Goal: Navigation & Orientation: Find specific page/section

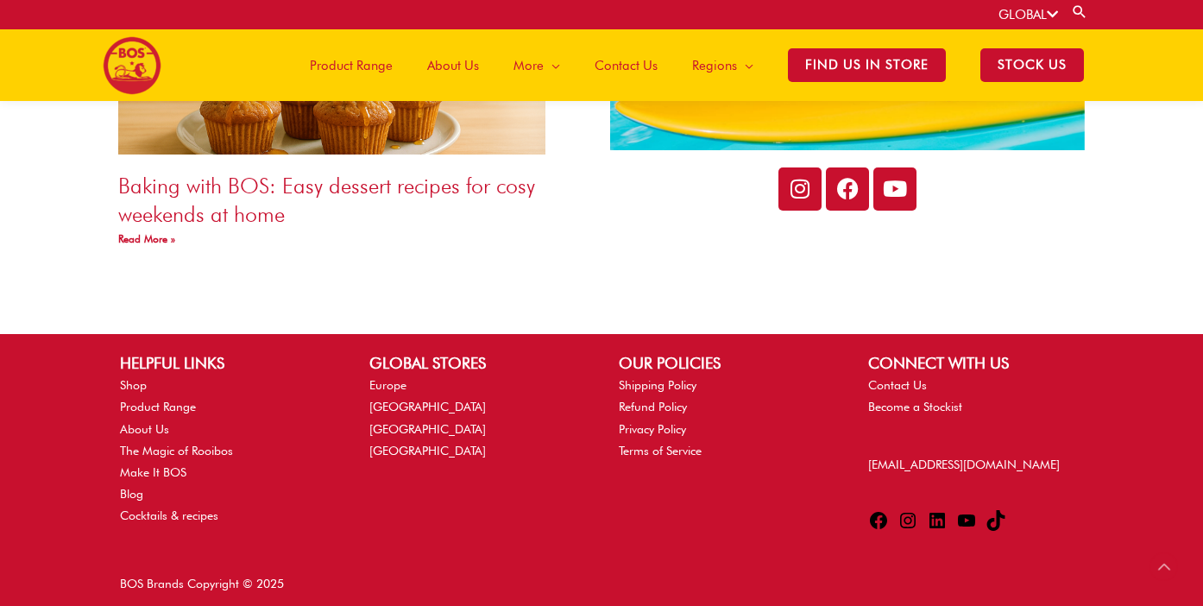
scroll to position [3193, 0]
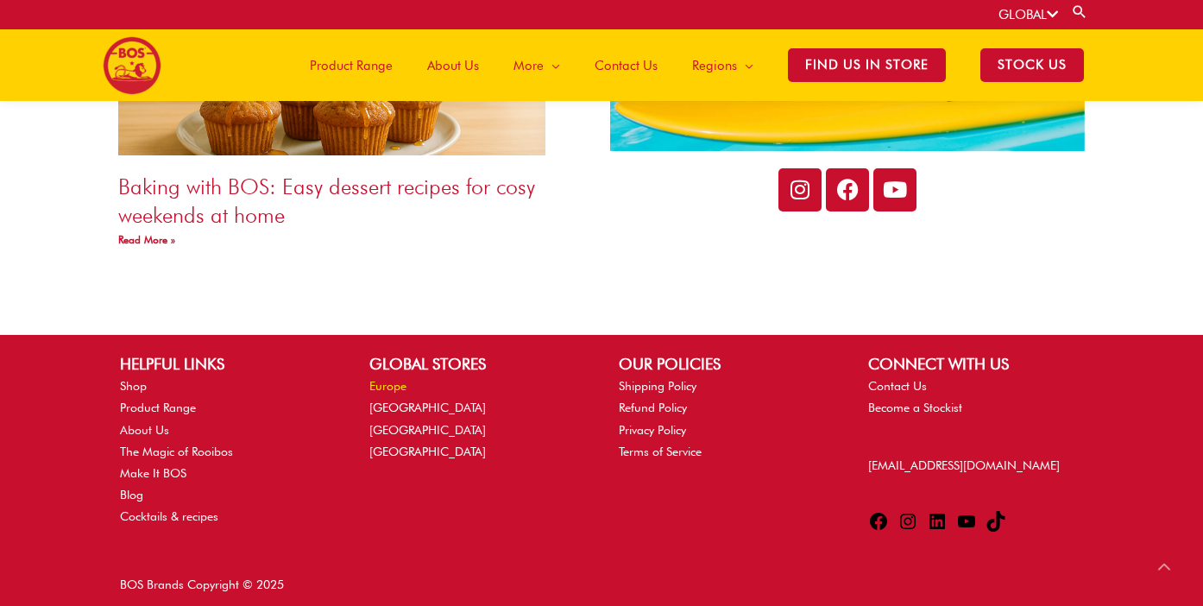
click at [397, 379] on link "Europe" at bounding box center [387, 386] width 37 height 14
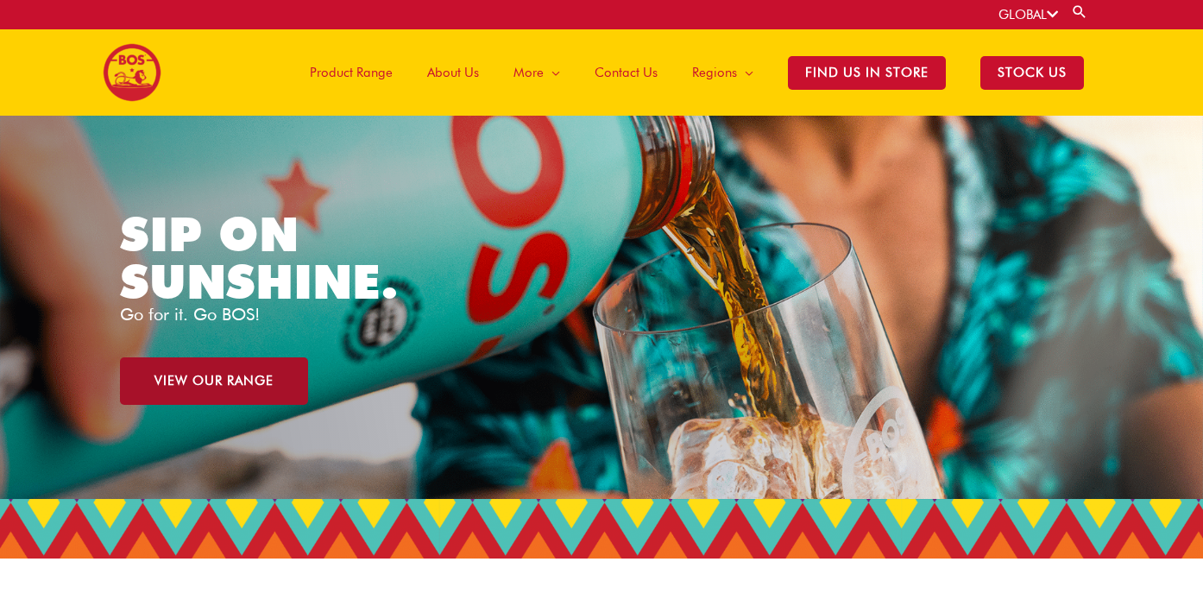
click at [236, 382] on span "VIEW OUR RANGE" at bounding box center [213, 380] width 119 height 13
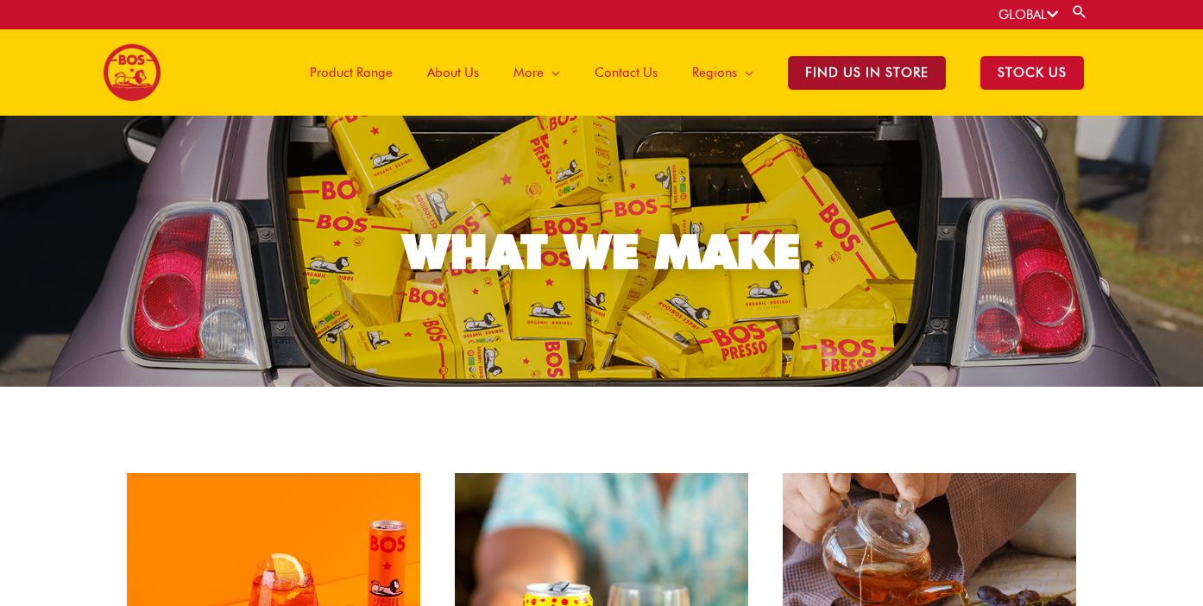
click at [867, 72] on span "Find Us in Store" at bounding box center [867, 73] width 158 height 34
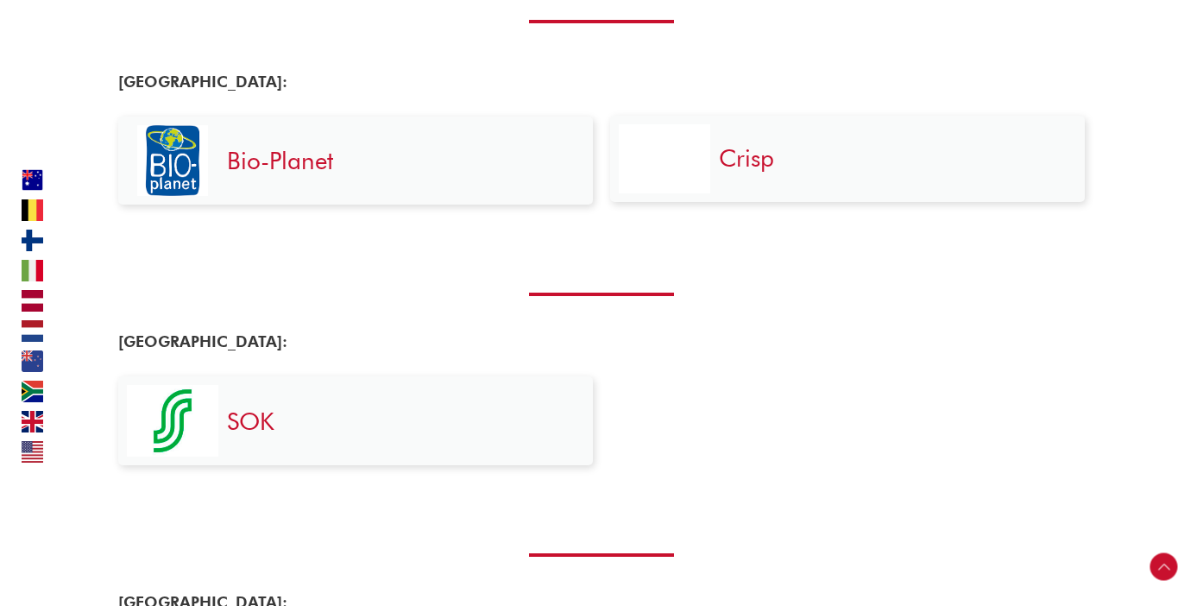
scroll to position [1024, 0]
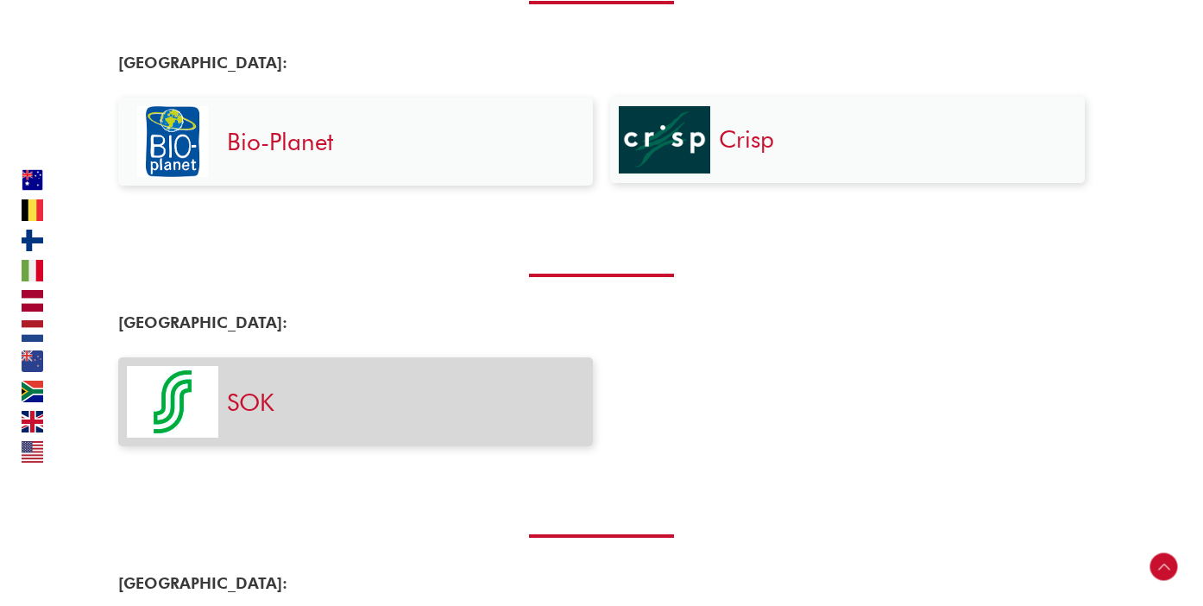
click at [279, 399] on h3 "SOK" at bounding box center [401, 401] width 349 height 31
click at [174, 396] on img at bounding box center [172, 402] width 91 height 72
